Goal: Task Accomplishment & Management: Manage account settings

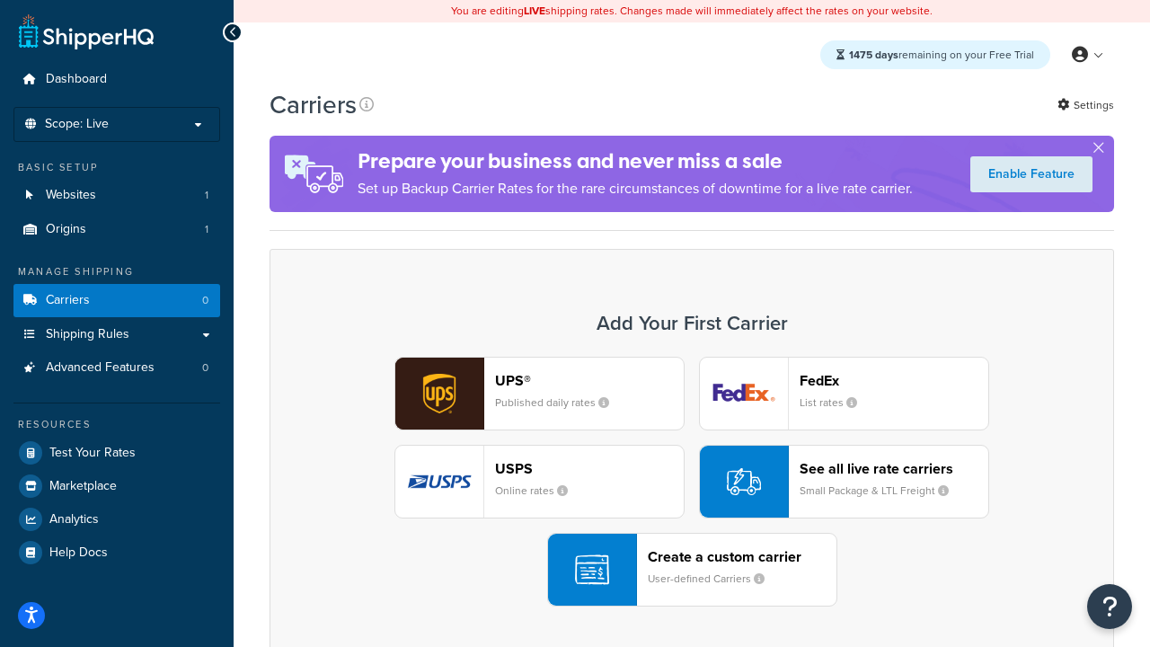
click at [692, 481] on div "UPS® Published daily rates FedEx List rates USPS Online rates See all live rate…" at bounding box center [691, 482] width 807 height 250
click at [894, 380] on header "FedEx" at bounding box center [893, 380] width 189 height 17
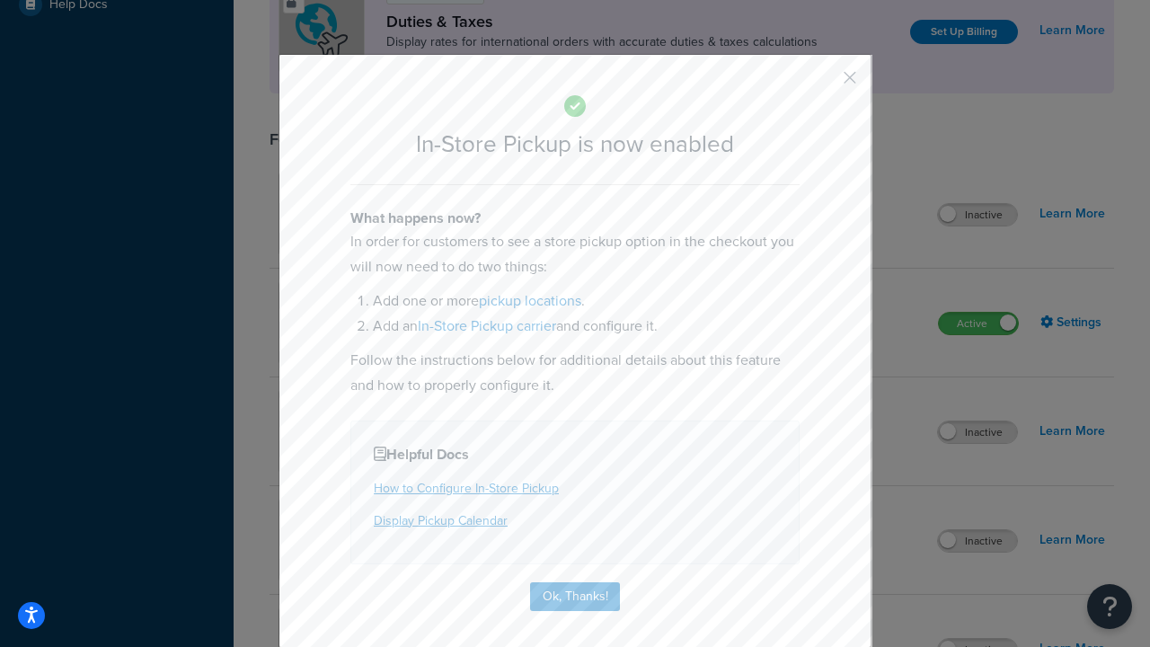
click at [823, 84] on button "button" at bounding box center [823, 84] width 4 height 4
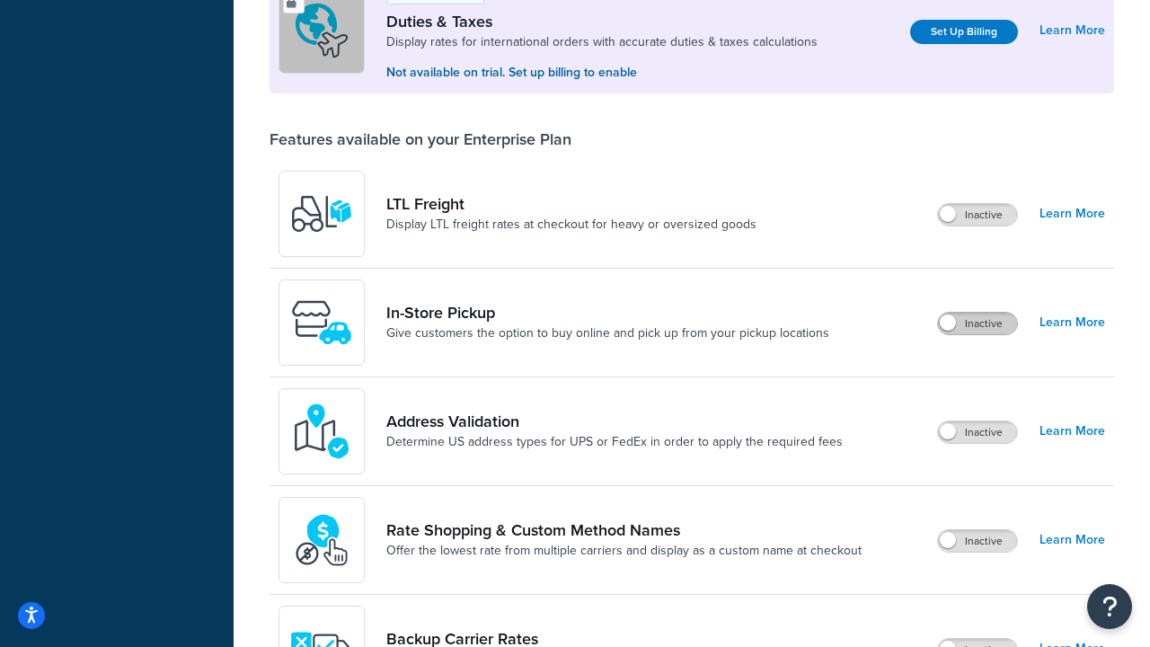
scroll to position [548, 0]
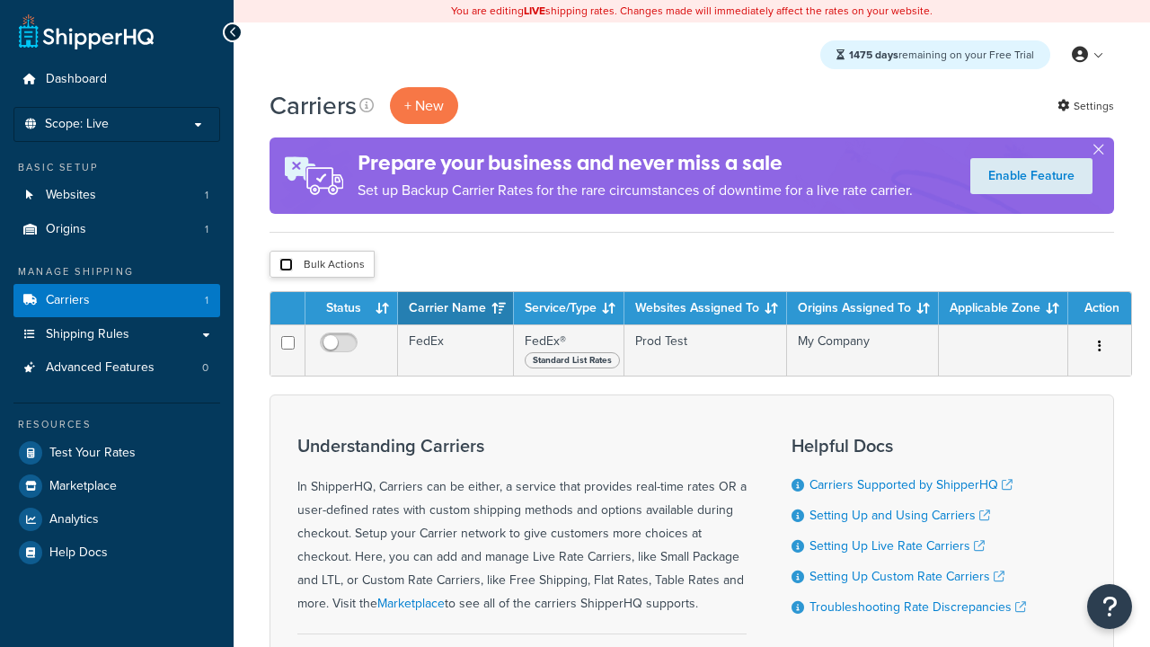
click at [286, 264] on input "checkbox" at bounding box center [285, 264] width 13 height 13
checkbox input "true"
click at [0, 0] on button "Delete" at bounding box center [0, 0] width 0 height 0
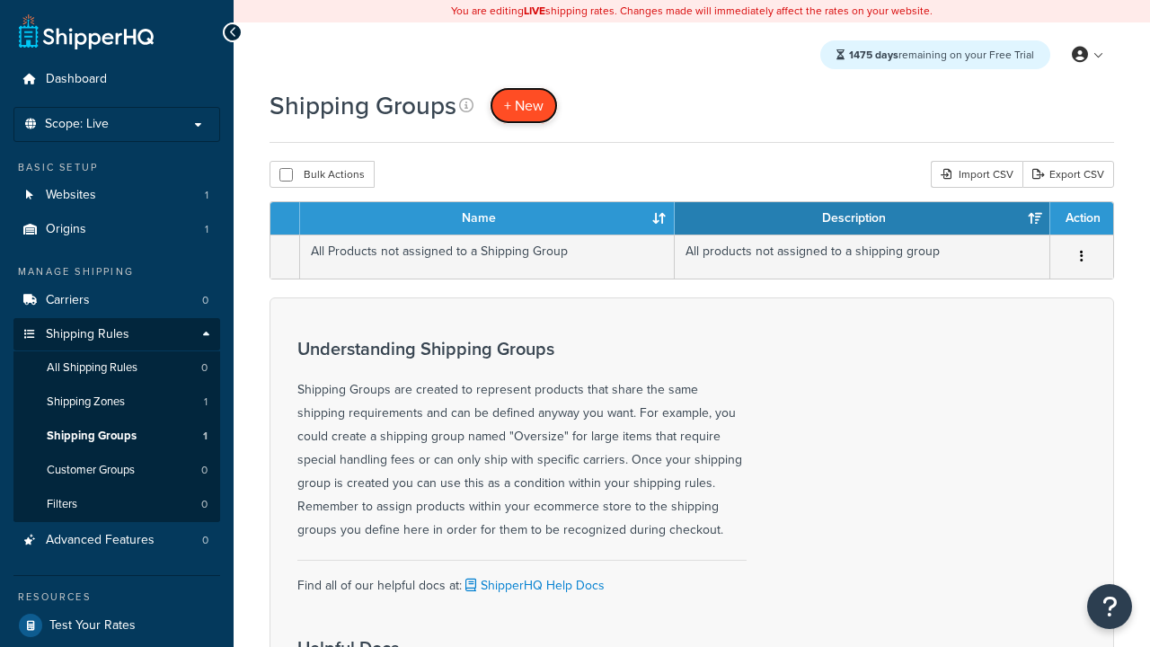
click at [524, 105] on span "+ New" at bounding box center [524, 105] width 40 height 21
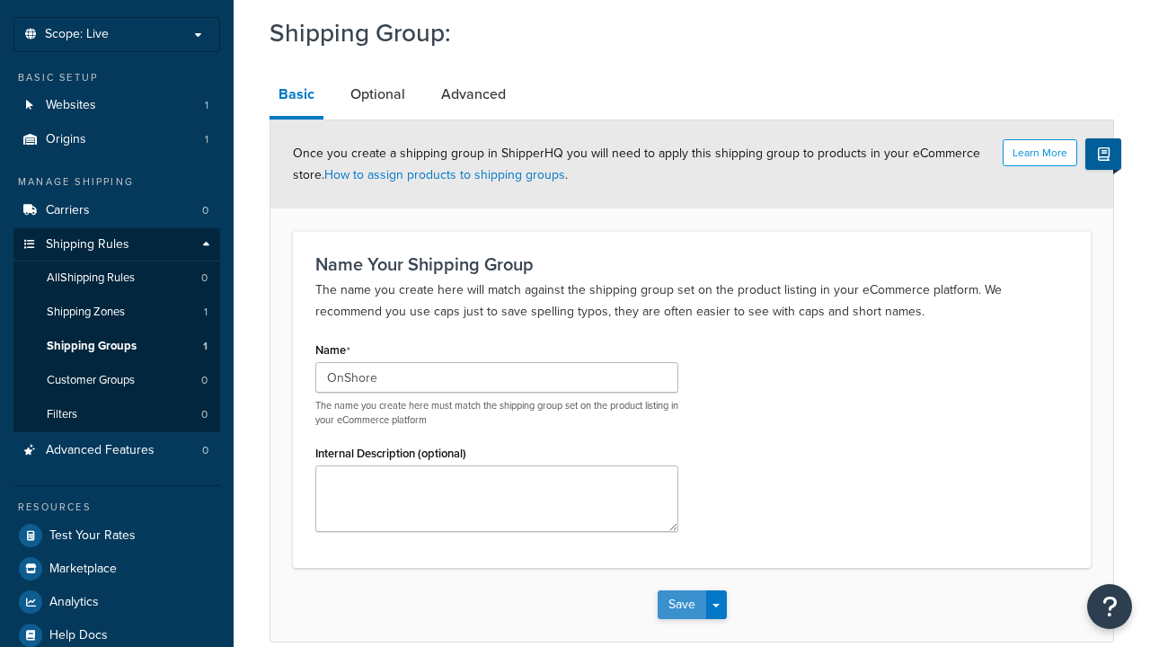
type input "OnShore"
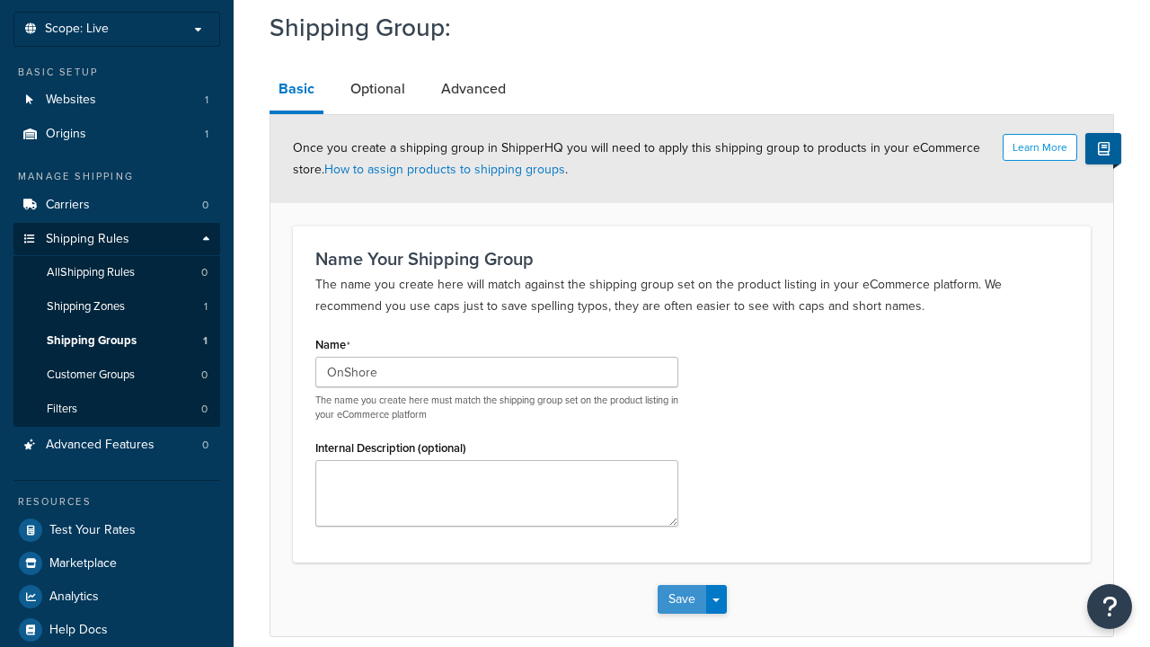
click at [681, 585] on button "Save" at bounding box center [681, 599] width 49 height 29
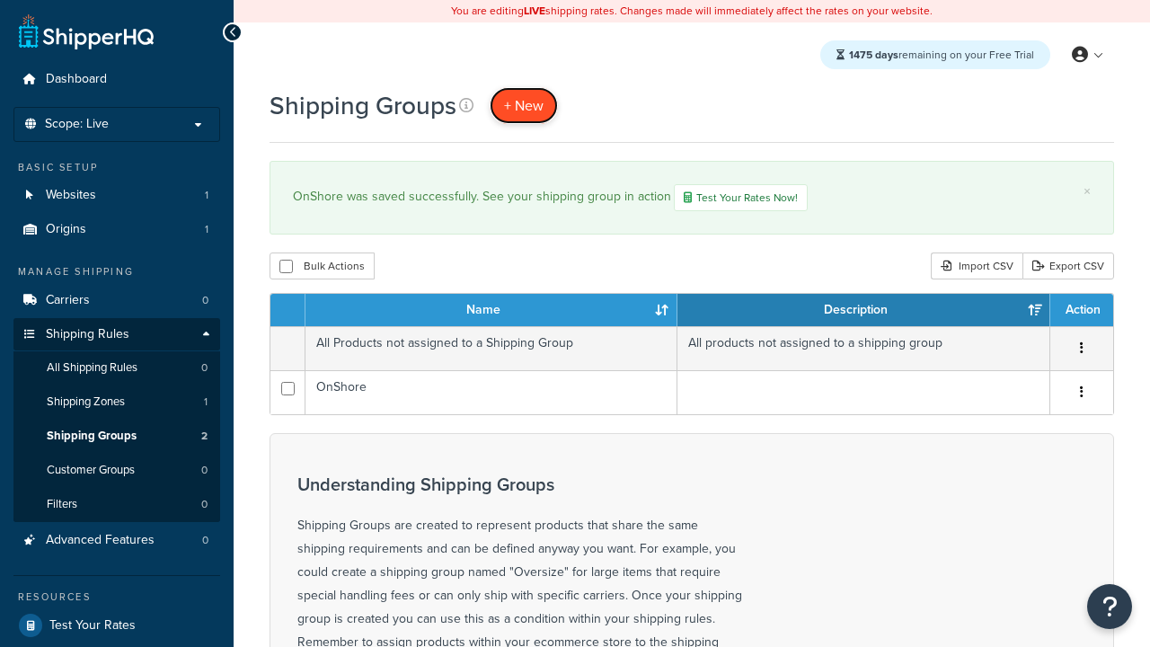
click at [524, 105] on span "+ New" at bounding box center [524, 105] width 40 height 21
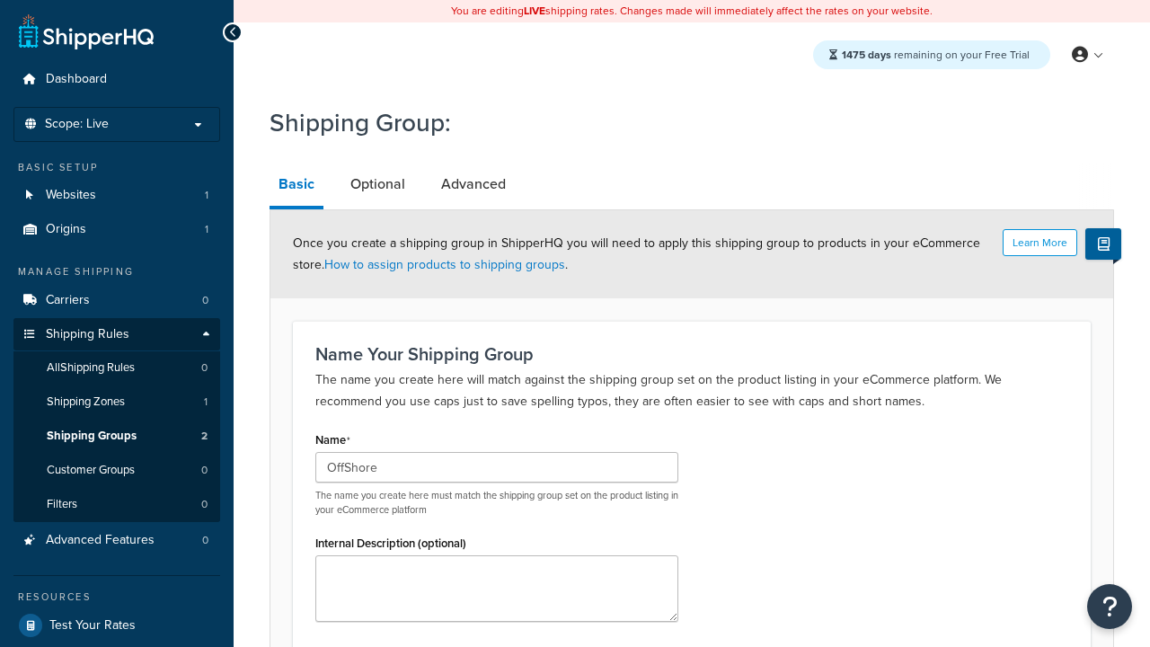
scroll to position [175, 0]
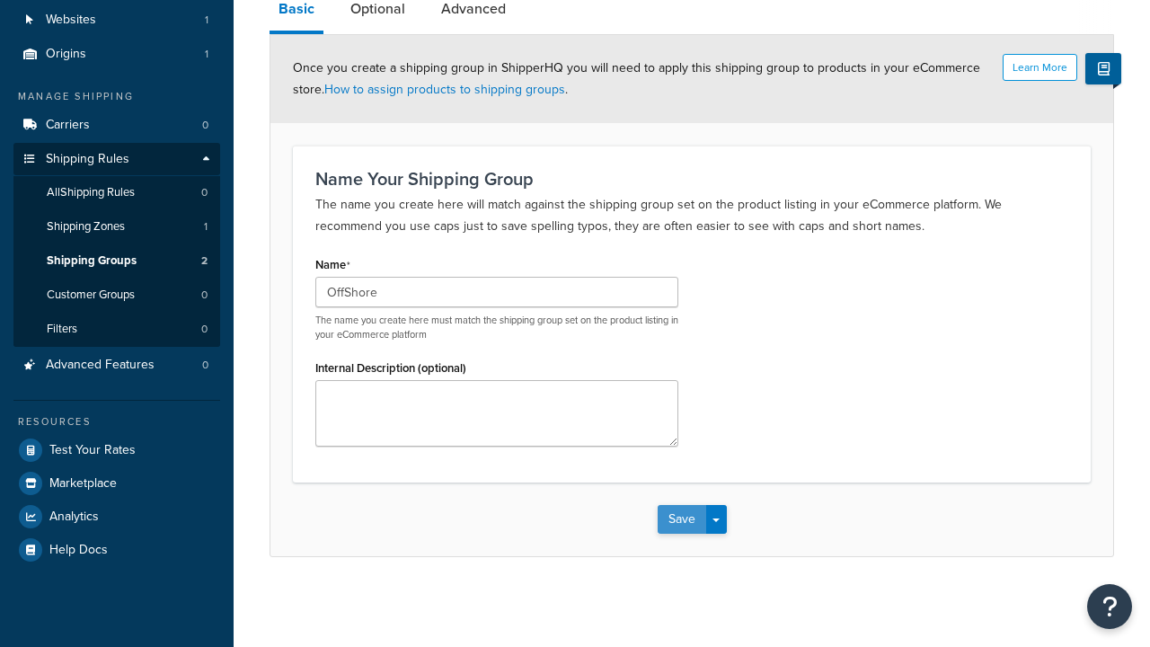
type input "OffShore"
click at [681, 519] on button "Save" at bounding box center [681, 519] width 49 height 29
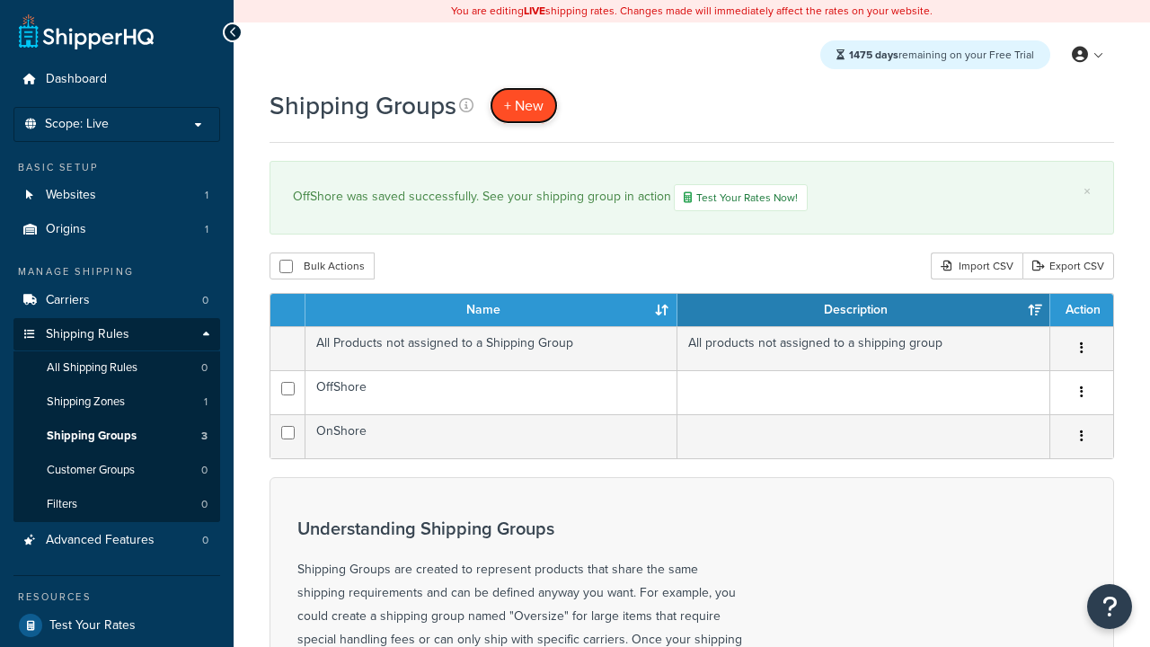
click at [524, 105] on span "+ New" at bounding box center [524, 105] width 40 height 21
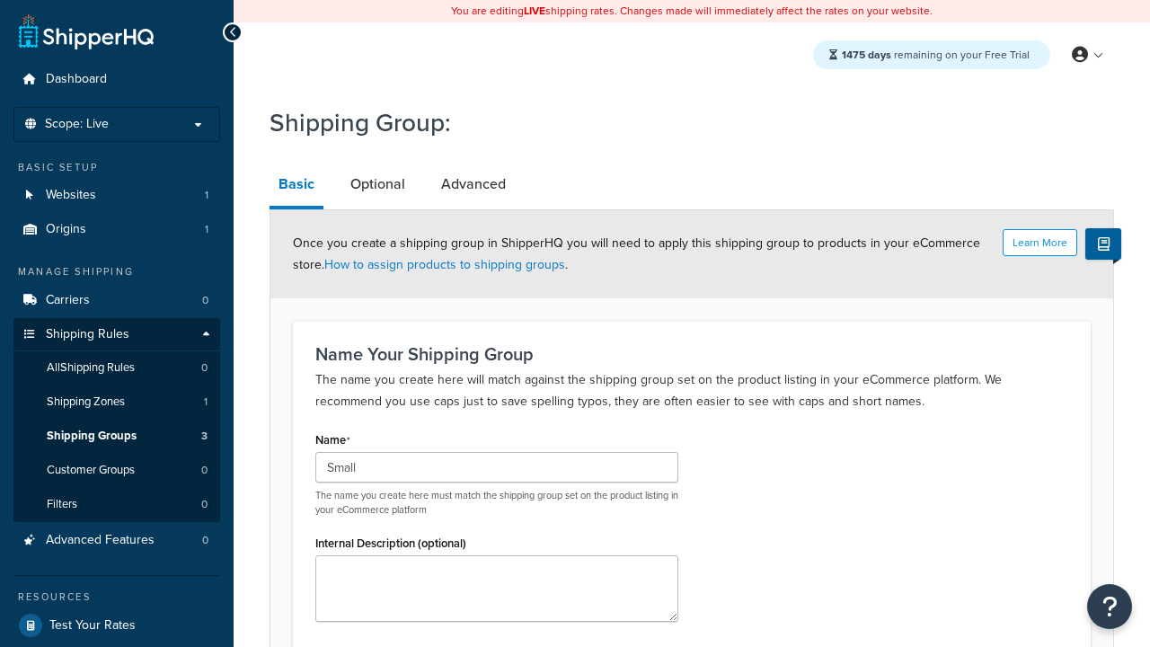
type input "Small"
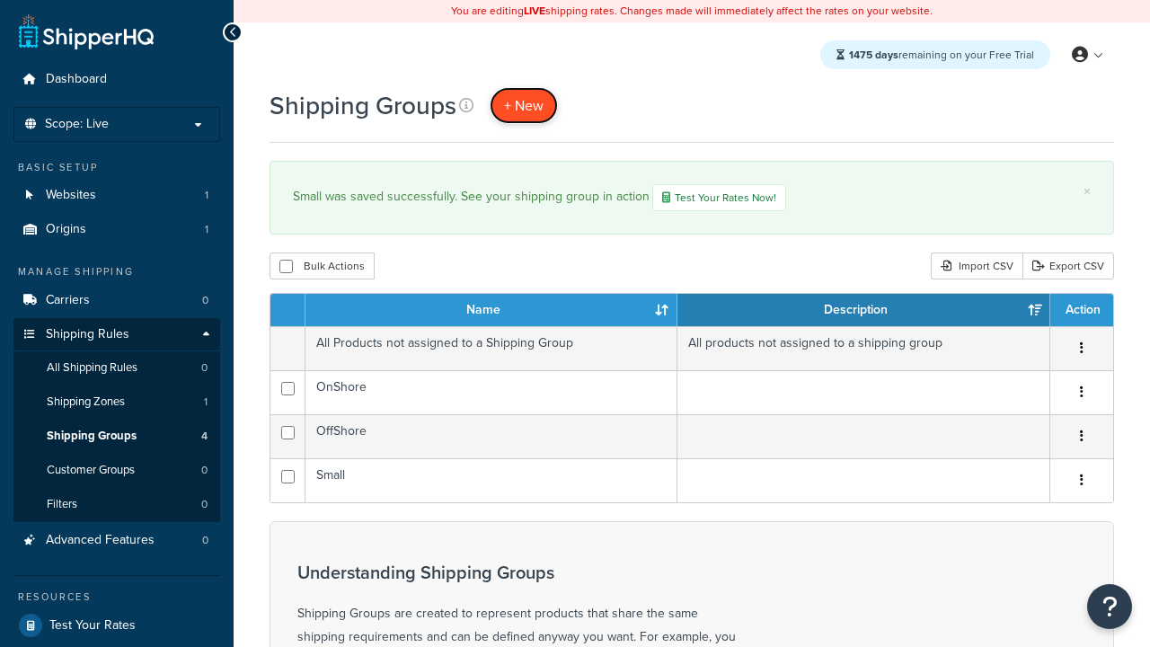
click at [524, 105] on span "+ New" at bounding box center [524, 105] width 40 height 21
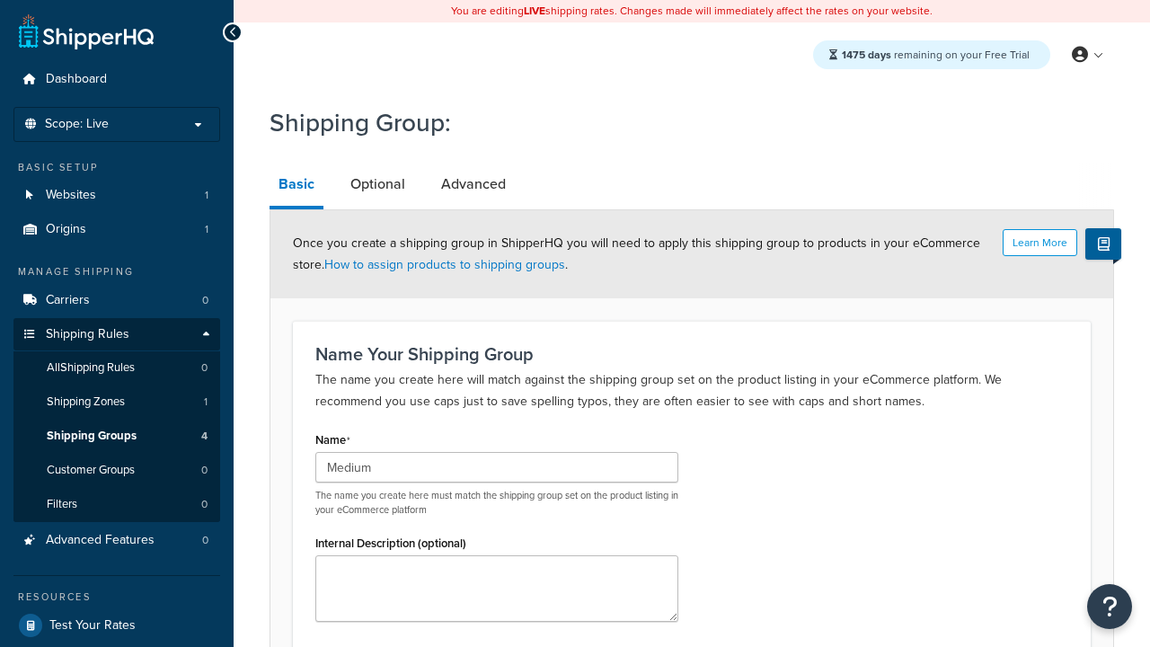
scroll to position [175, 0]
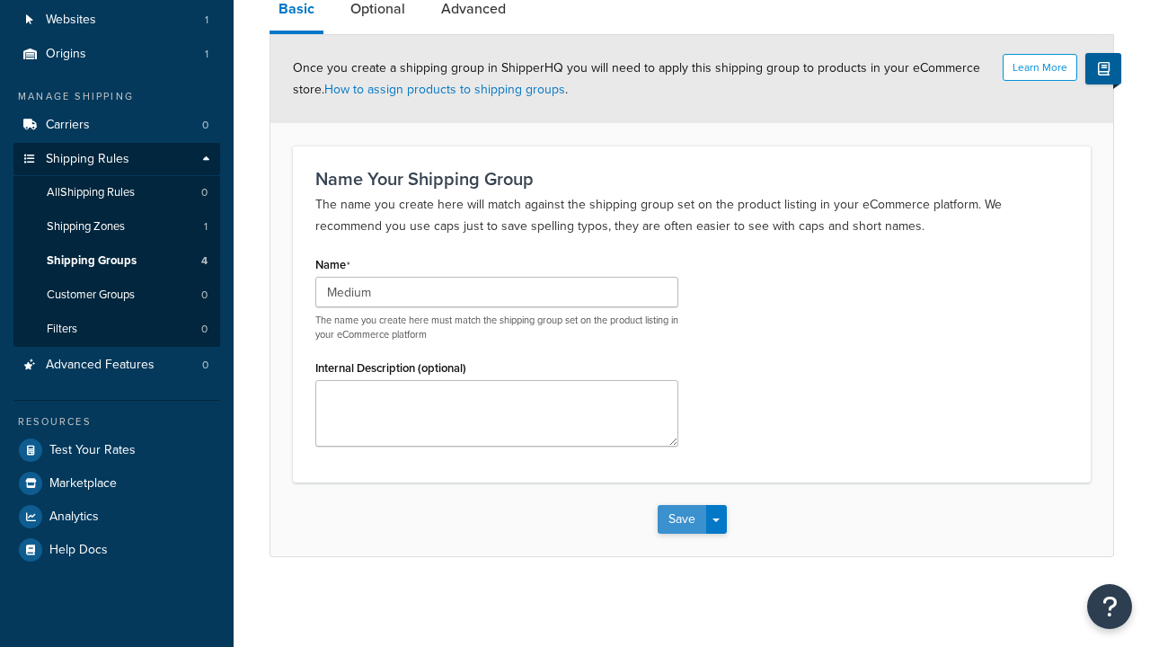
type input "Medium"
click at [681, 519] on button "Save" at bounding box center [681, 519] width 49 height 29
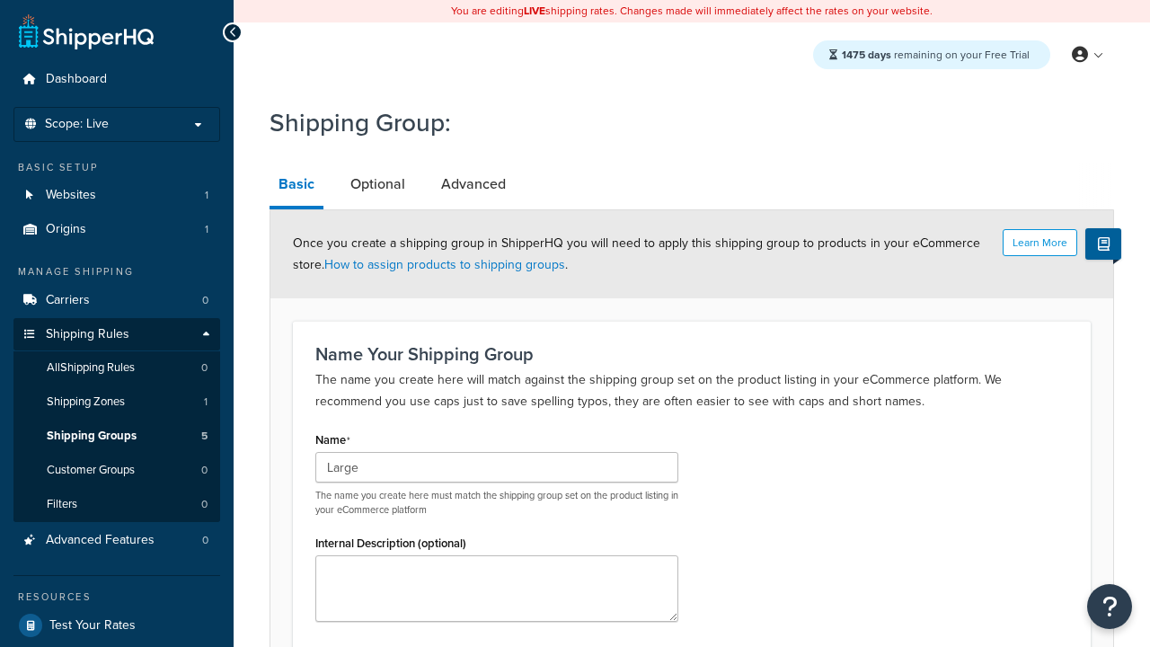
type input "Large"
type input "Extra Large"
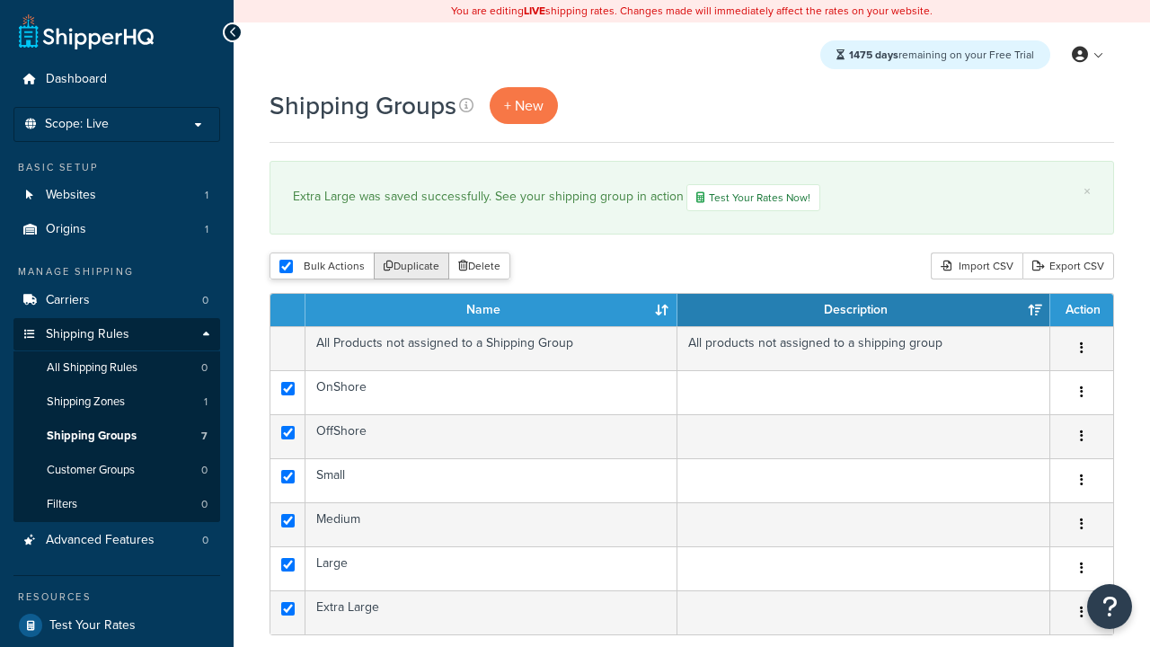
click at [412, 266] on button "Duplicate" at bounding box center [411, 265] width 75 height 27
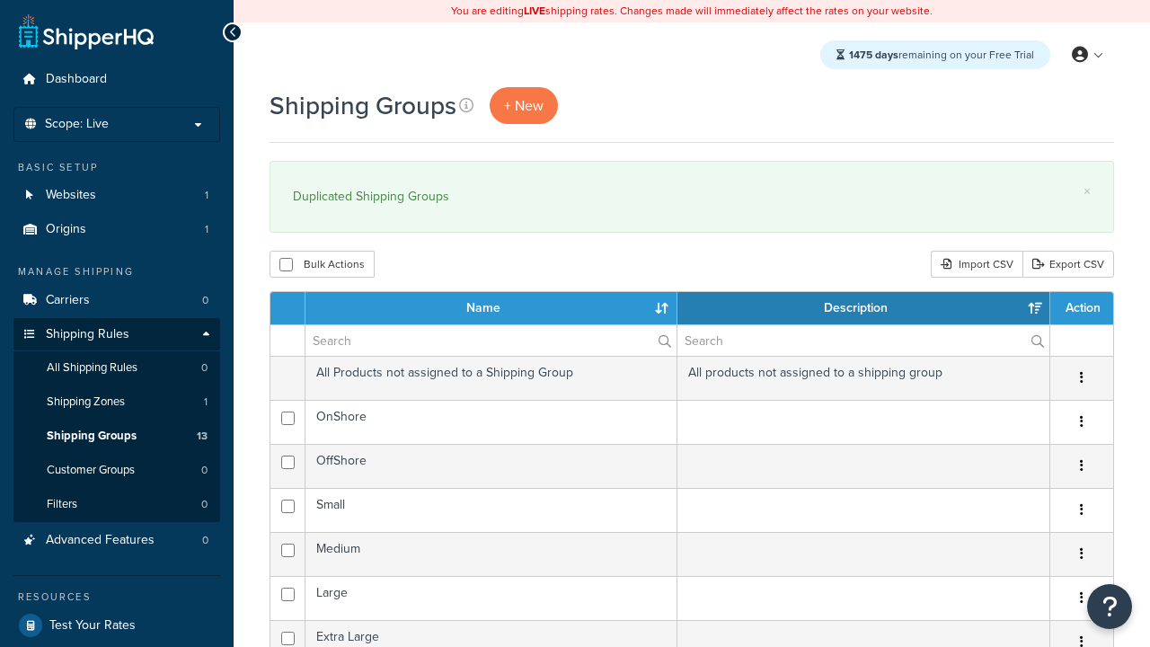
select select "15"
